Goal: Find specific page/section: Find specific page/section

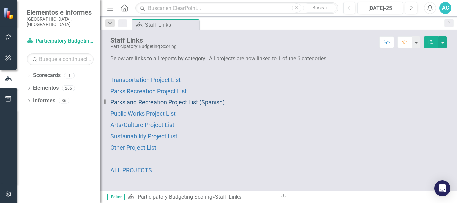
click at [166, 101] on span "Parks and Recreation Project List (Spanish)" at bounding box center [167, 102] width 115 height 7
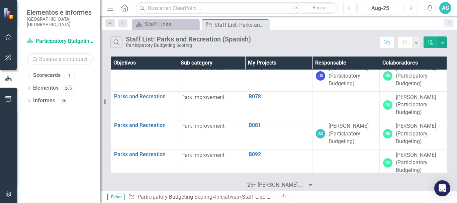
scroll to position [298, 0]
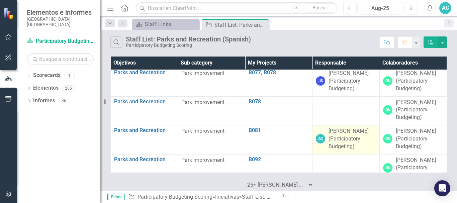
click at [316, 139] on div "AC" at bounding box center [320, 138] width 9 height 9
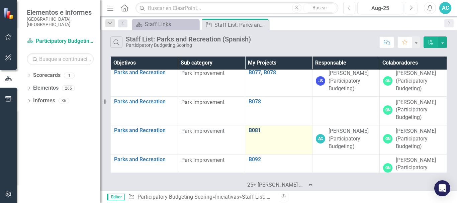
click at [252, 130] on link "B081" at bounding box center [279, 131] width 60 height 6
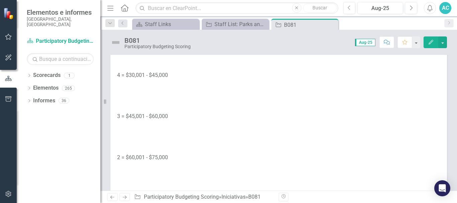
scroll to position [751, 0]
click at [416, 39] on p "4 = $30,001 - $45,000" at bounding box center [278, 33] width 323 height 10
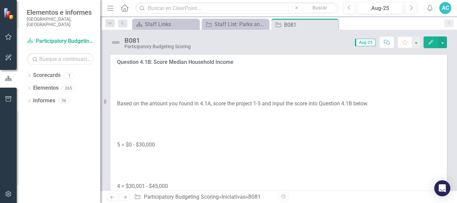
scroll to position [628, 0]
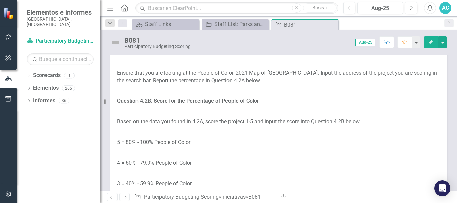
scroll to position [1157, 0]
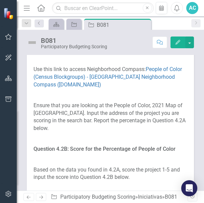
scroll to position [1245, 0]
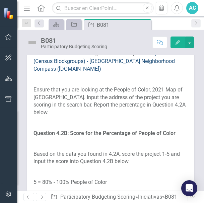
click at [45, 72] on link "People of Color (Census Blockgroups) - [GEOGRAPHIC_DATA] Neighborhood Compass (…" at bounding box center [107, 61] width 148 height 22
